Goal: Task Accomplishment & Management: Use online tool/utility

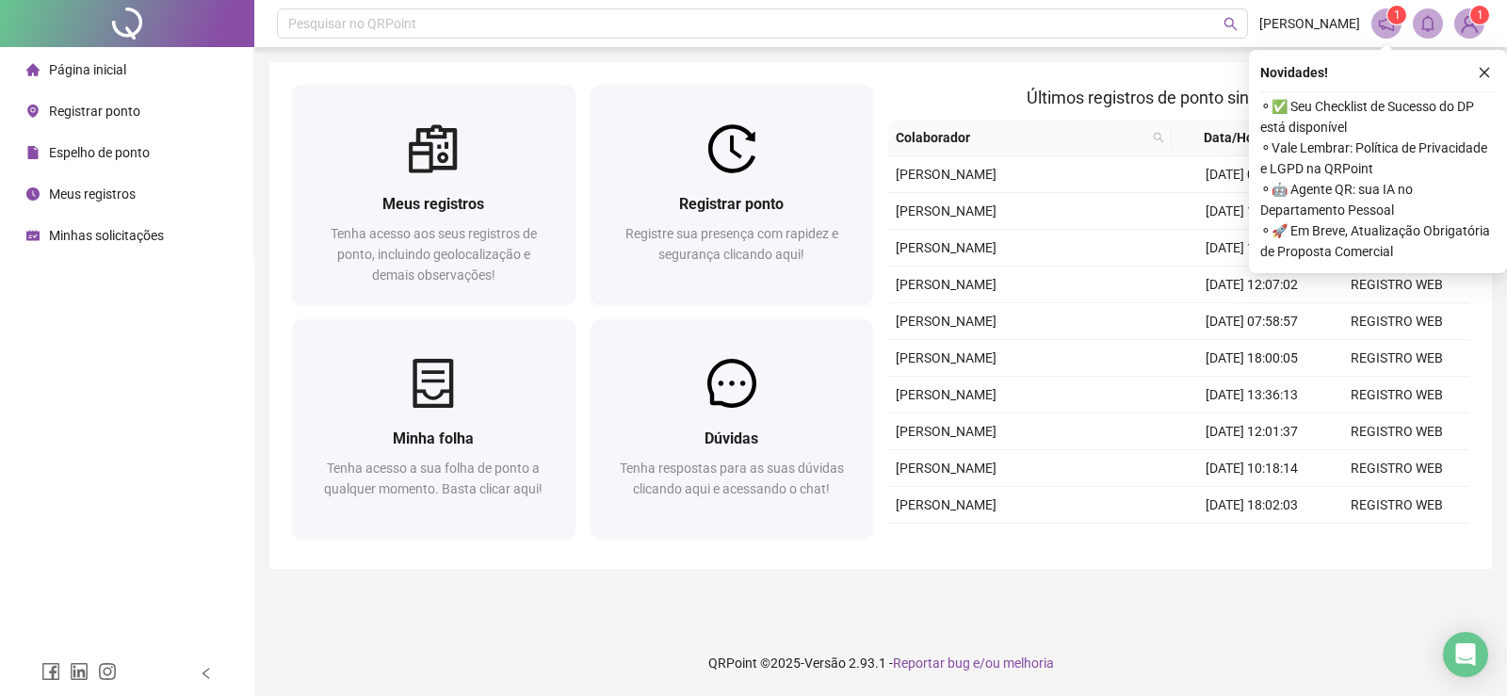
click at [95, 111] on span "Registrar ponto" at bounding box center [94, 111] width 91 height 15
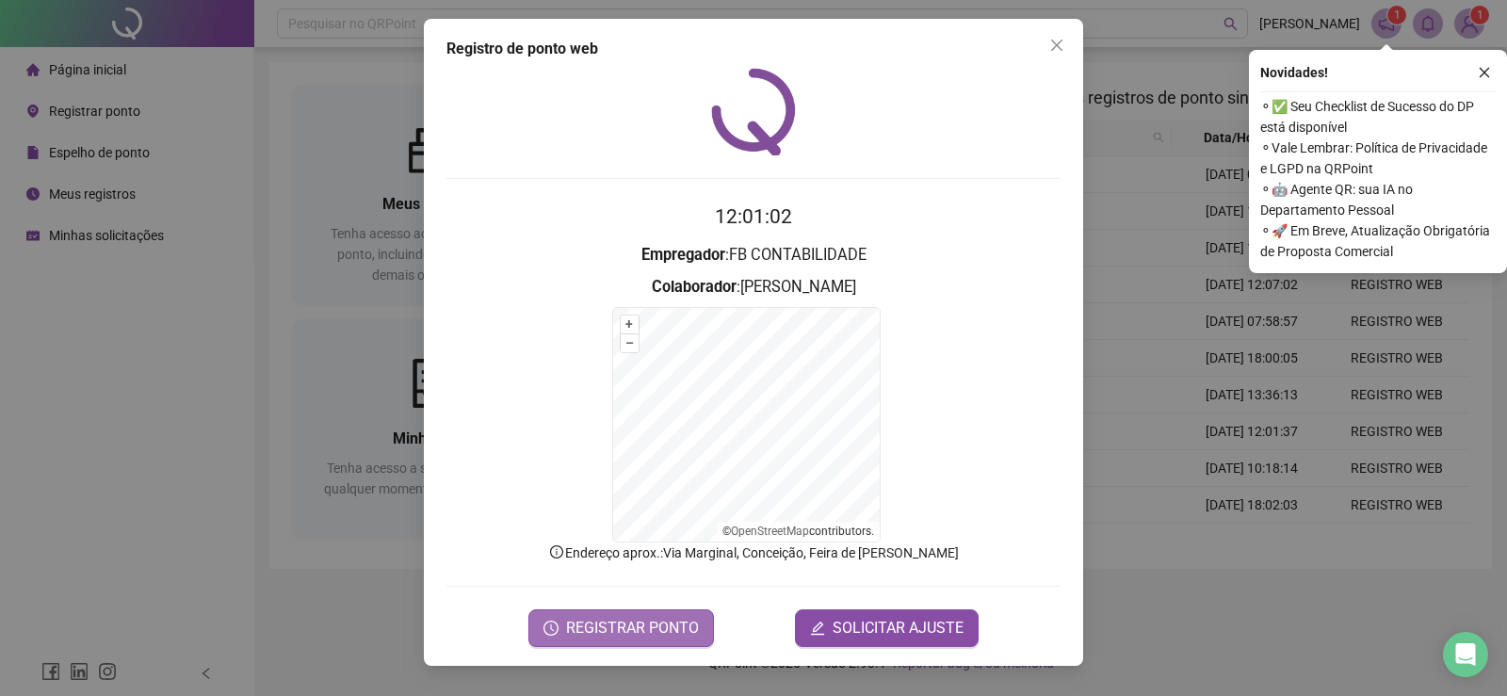
click at [608, 632] on span "REGISTRAR PONTO" at bounding box center [632, 628] width 133 height 23
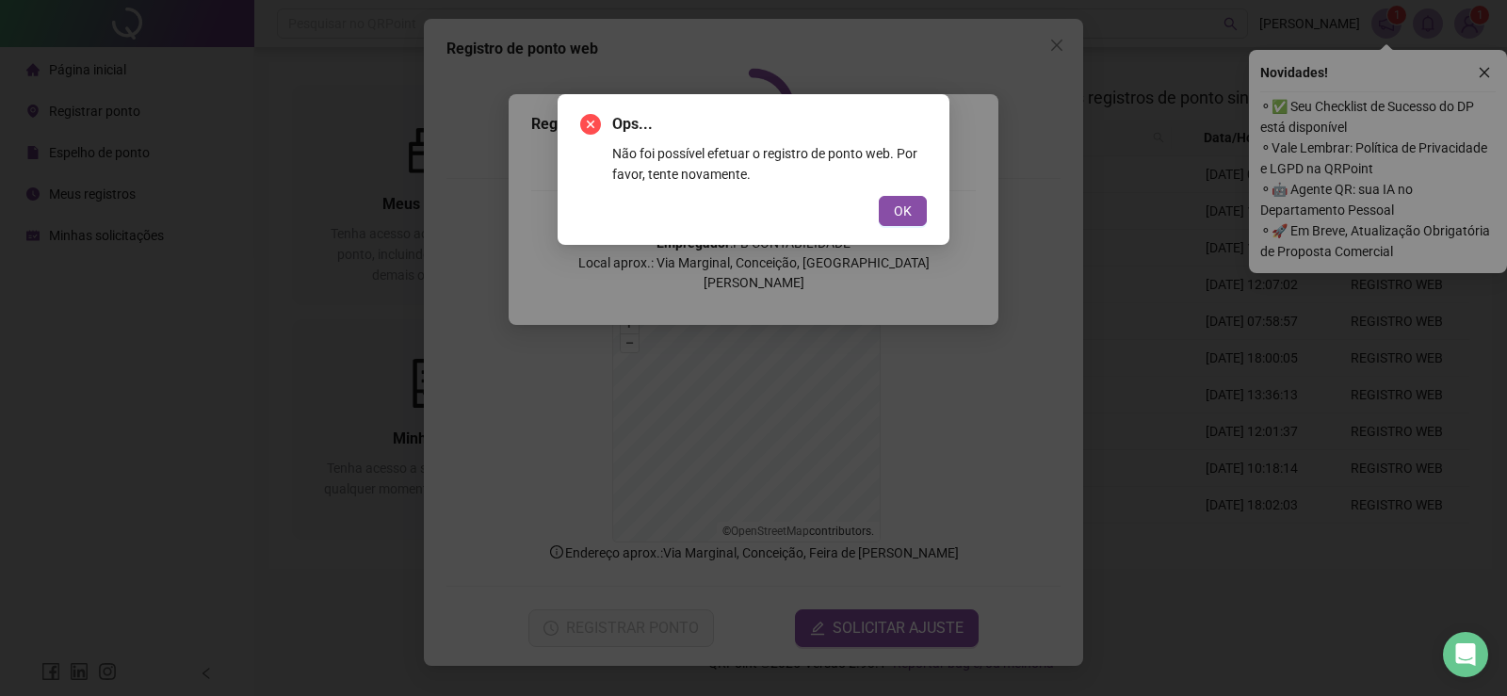
click at [886, 226] on div "Ops... Não foi possível efetuar o registro de ponto web. Por favor, tente novam…" at bounding box center [753, 169] width 392 height 151
click at [897, 216] on span "OK" at bounding box center [903, 211] width 18 height 21
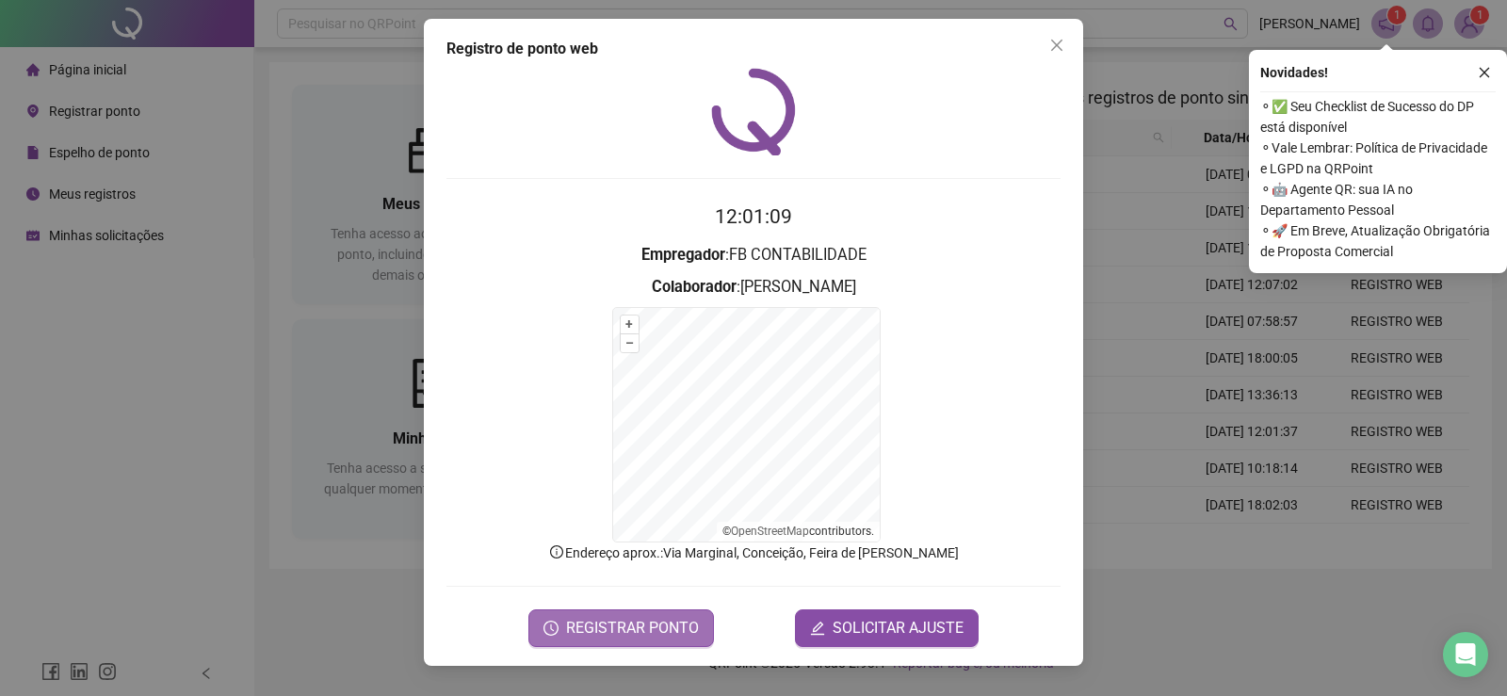
click at [629, 624] on span "REGISTRAR PONTO" at bounding box center [632, 628] width 133 height 23
